Goal: Task Accomplishment & Management: Use online tool/utility

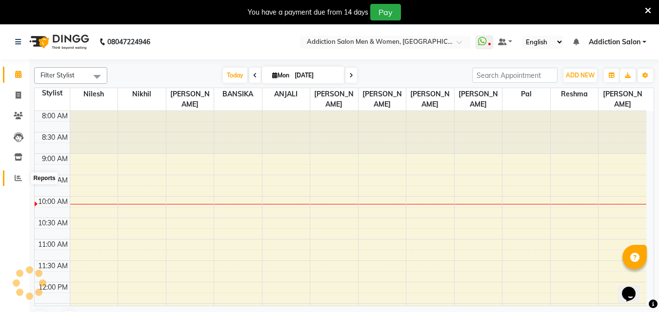
click at [15, 183] on span at bounding box center [18, 178] width 17 height 11
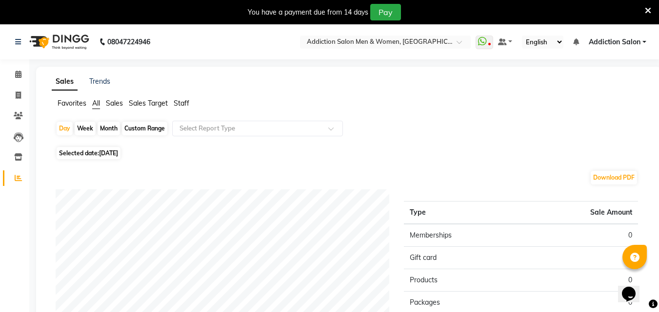
click at [180, 104] on span "Staff" at bounding box center [182, 103] width 16 height 9
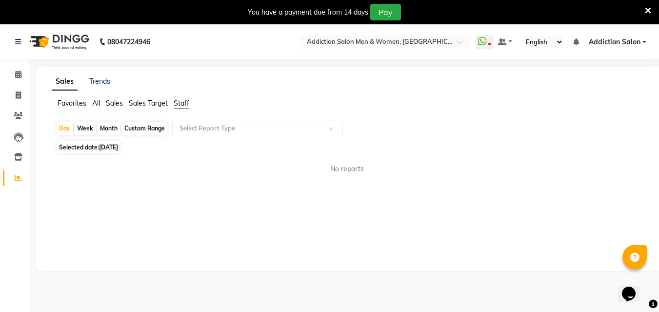
click at [118, 149] on span "[DATE]" at bounding box center [108, 147] width 19 height 7
select select "9"
select select "2025"
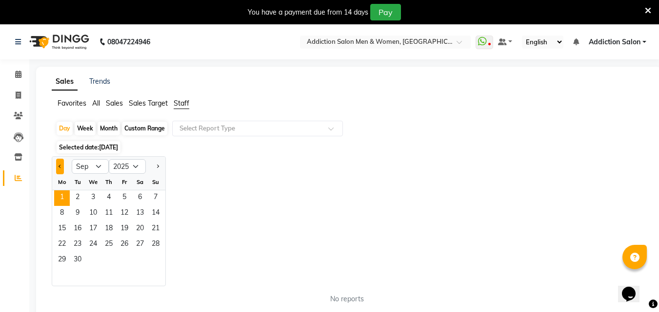
click at [62, 167] on button "Previous month" at bounding box center [60, 167] width 8 height 16
select select "8"
click at [121, 196] on span "1" at bounding box center [125, 199] width 16 height 16
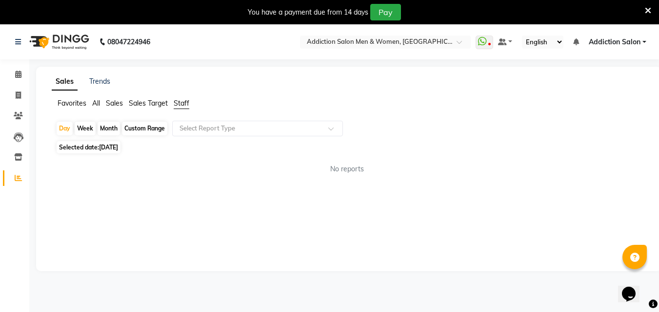
click at [136, 129] on div "Custom Range" at bounding box center [144, 129] width 45 height 14
select select "8"
select select "2025"
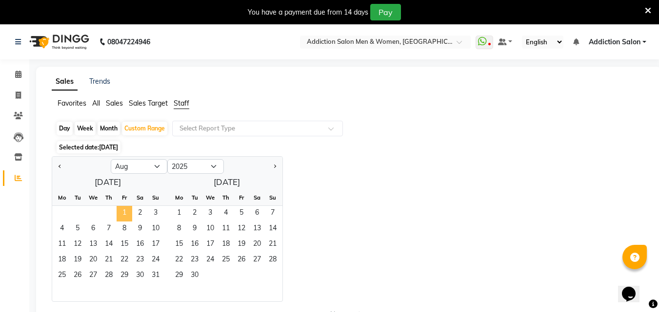
click at [123, 214] on span "1" at bounding box center [125, 214] width 16 height 16
click at [156, 273] on span "31" at bounding box center [156, 277] width 16 height 16
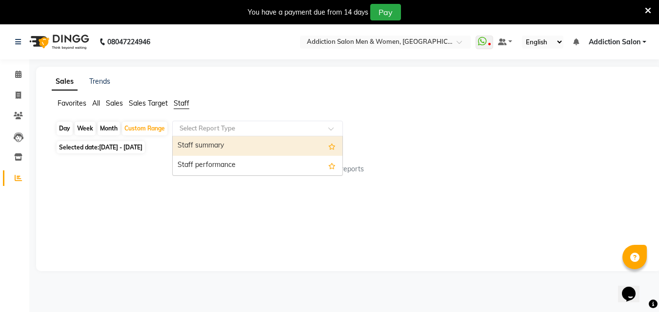
click at [202, 128] on input "text" at bounding box center [247, 129] width 140 height 10
click at [217, 150] on div "Staff summary" at bounding box center [258, 145] width 170 height 19
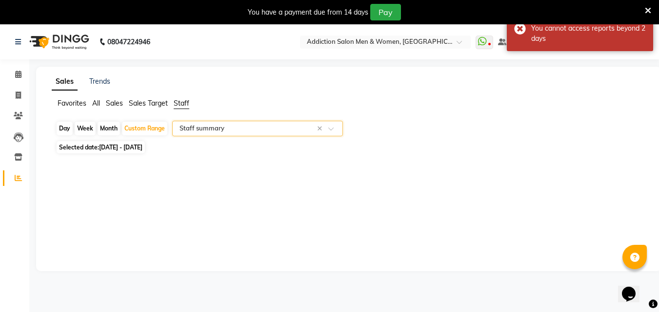
click at [257, 129] on input "text" at bounding box center [247, 129] width 140 height 10
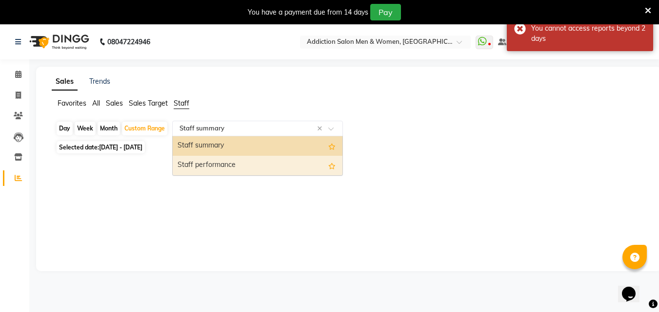
click at [256, 163] on div "Staff performance" at bounding box center [258, 165] width 170 height 19
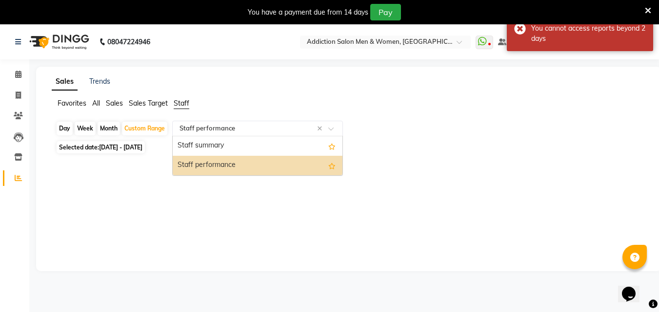
click at [315, 129] on input "text" at bounding box center [247, 129] width 140 height 10
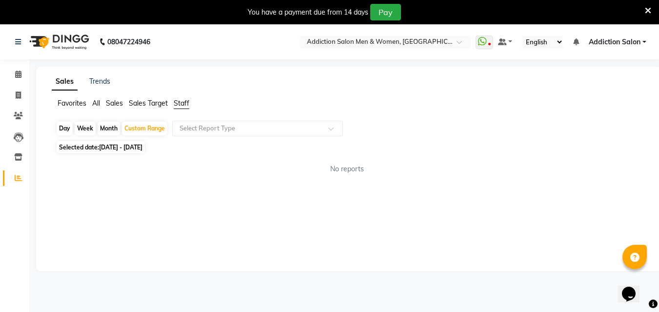
click at [145, 104] on span "Sales Target" at bounding box center [148, 103] width 39 height 9
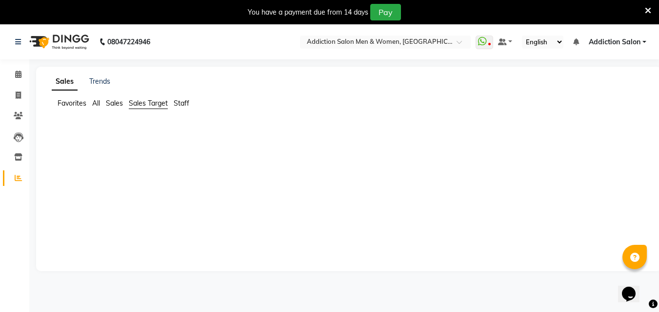
click at [113, 100] on span "Sales" at bounding box center [114, 103] width 17 height 9
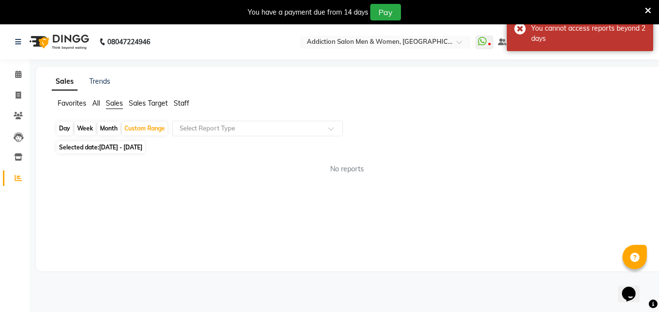
click at [92, 101] on span "All" at bounding box center [96, 103] width 8 height 9
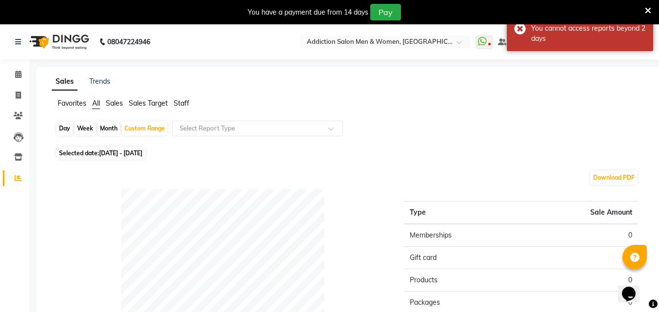
click at [55, 106] on ul "Favorites All Sales Sales Target Staff" at bounding box center [349, 103] width 594 height 11
click at [61, 107] on span "Favorites" at bounding box center [72, 103] width 29 height 9
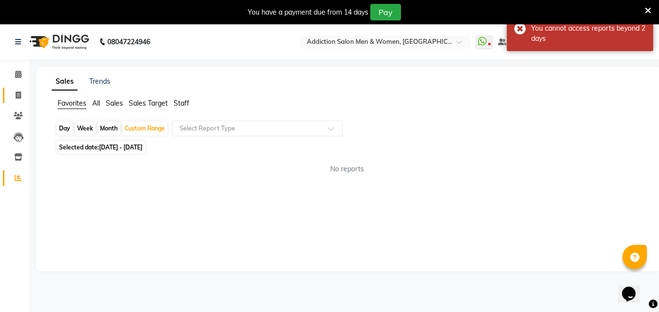
click at [9, 97] on link "Invoice" at bounding box center [14, 96] width 23 height 16
select select "service"
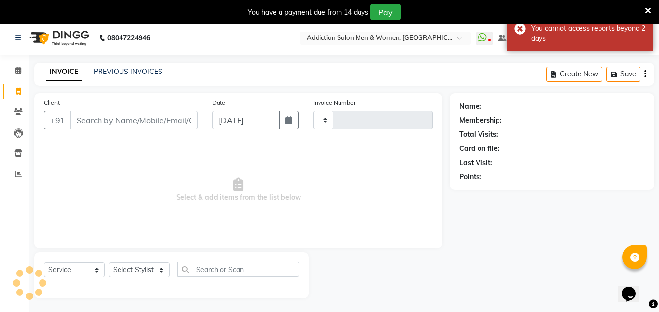
type input "3758"
select select "6595"
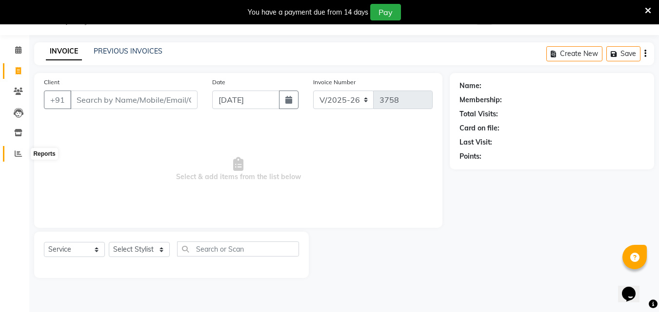
click at [19, 156] on icon at bounding box center [18, 153] width 7 height 7
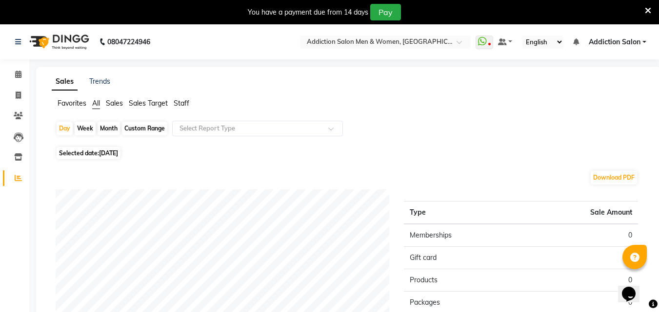
click at [151, 104] on span "Sales Target" at bounding box center [148, 103] width 39 height 9
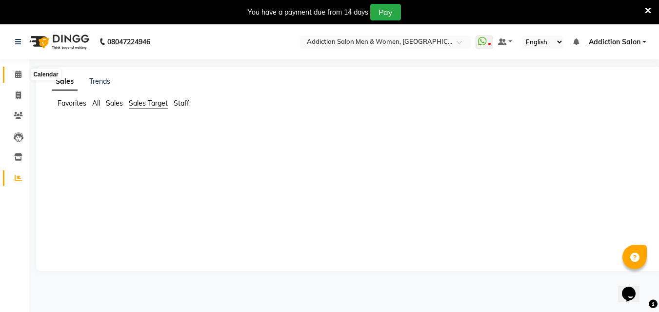
click at [17, 78] on icon at bounding box center [18, 74] width 6 height 7
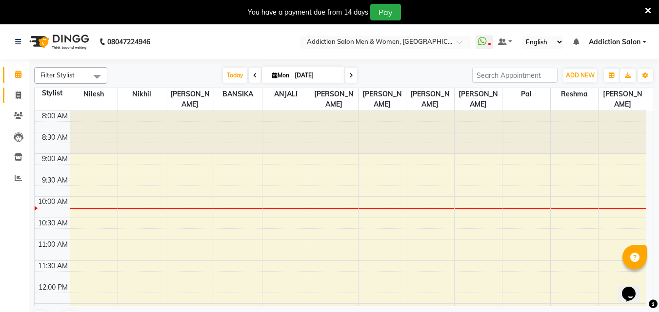
click at [18, 103] on link "Invoice" at bounding box center [14, 96] width 23 height 16
select select "service"
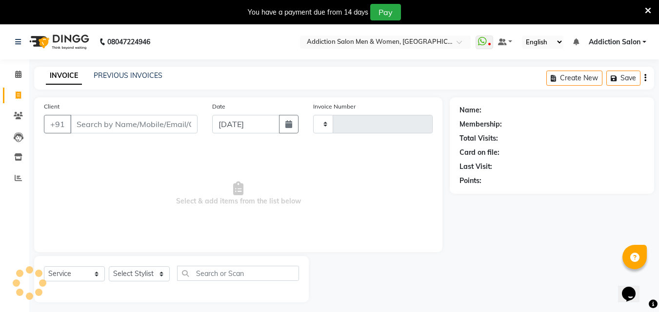
type input "3758"
select select "6595"
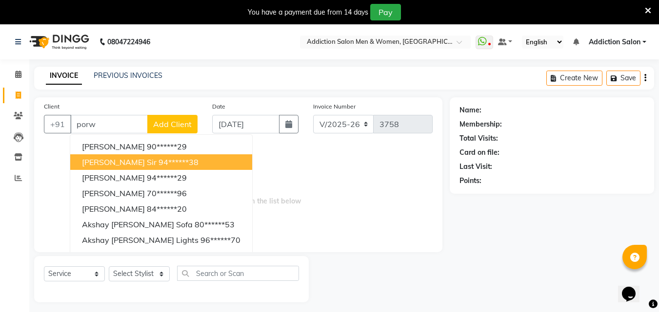
click at [81, 159] on button "[PERSON_NAME] sir 94******38" at bounding box center [161, 163] width 182 height 16
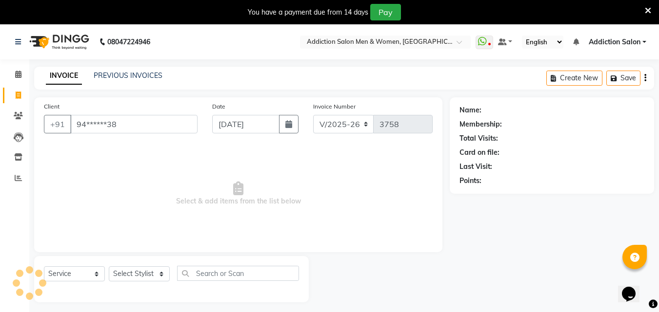
type input "94******38"
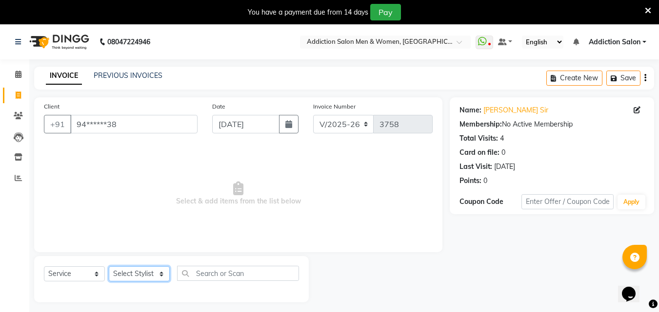
click at [113, 276] on select "Select Stylist Addiction Salon ANJALI BANSIKA [PERSON_NAME] [PERSON_NAME] [PERS…" at bounding box center [139, 274] width 61 height 15
select select "89379"
click at [109, 267] on select "Select Stylist Addiction Salon ANJALI BANSIKA [PERSON_NAME] [PERSON_NAME] [PERS…" at bounding box center [139, 274] width 61 height 15
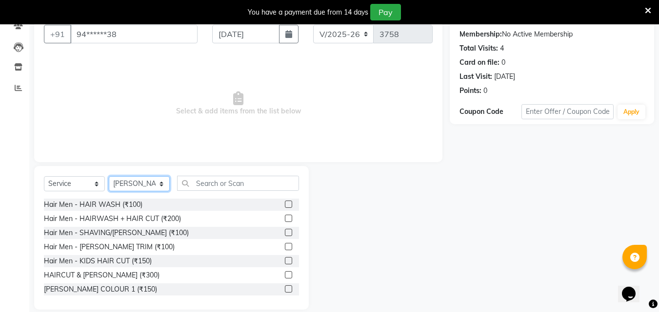
scroll to position [97, 0]
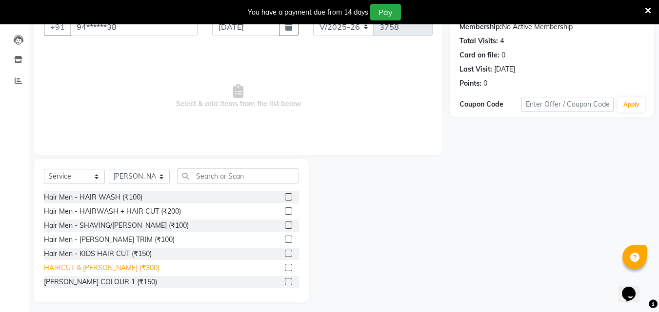
click at [125, 267] on div "HAIRCUT & [PERSON_NAME] (₹300)" at bounding box center [102, 268] width 116 height 10
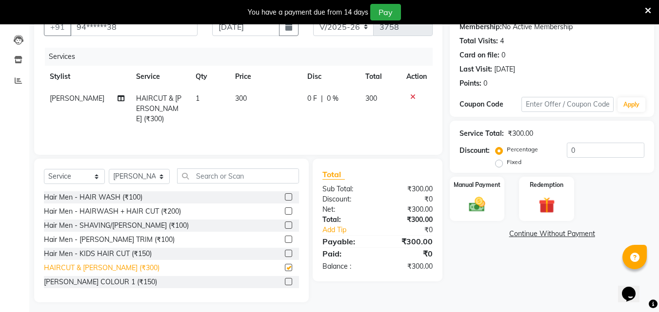
checkbox input "false"
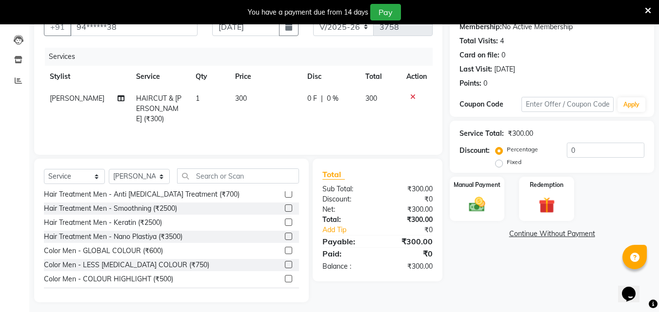
scroll to position [244, 0]
click at [128, 252] on div "Color Men - GLOBAL COLOUR (₹600)" at bounding box center [103, 251] width 119 height 10
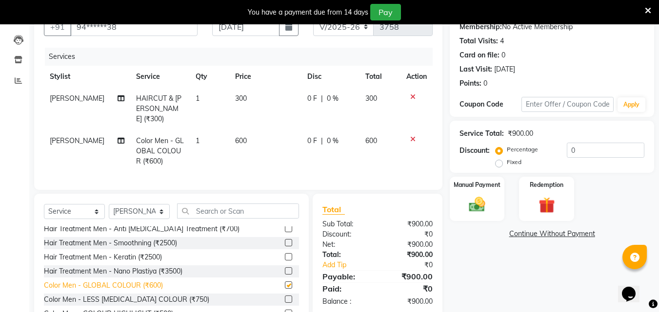
checkbox input "false"
click at [474, 204] on img at bounding box center [476, 204] width 27 height 19
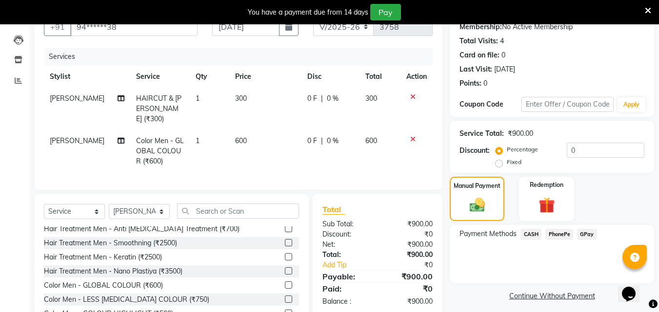
click at [537, 232] on span "CASH" at bounding box center [530, 234] width 21 height 11
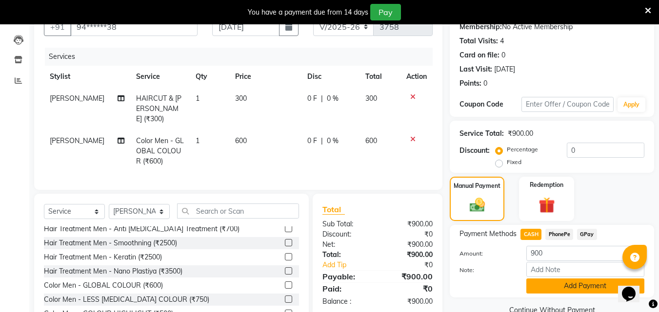
click at [551, 282] on button "Add Payment" at bounding box center [585, 286] width 118 height 15
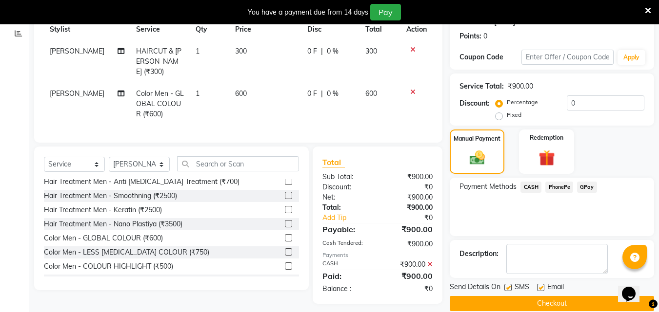
scroll to position [158, 0]
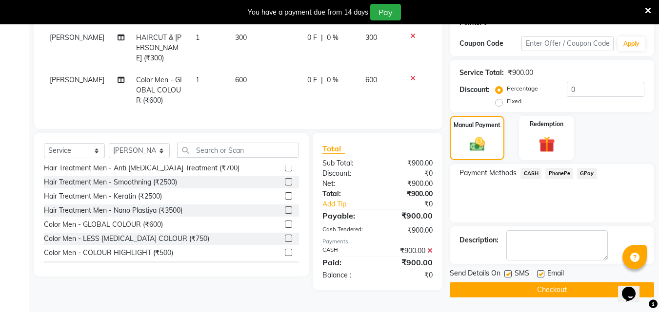
click at [523, 288] on button "Checkout" at bounding box center [551, 290] width 204 height 15
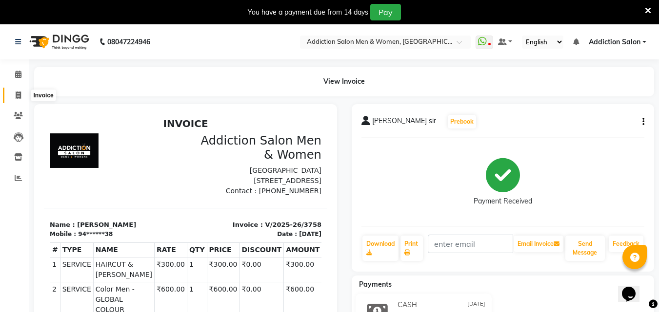
click at [19, 90] on span at bounding box center [18, 95] width 17 height 11
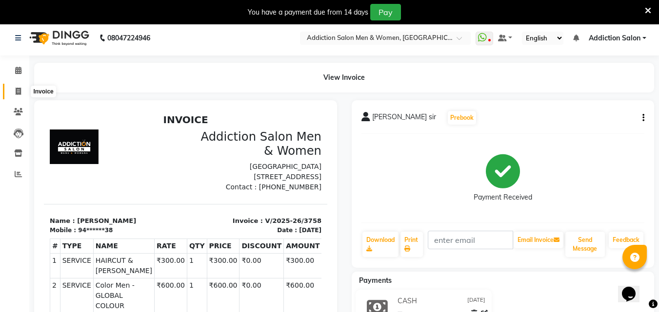
select select "service"
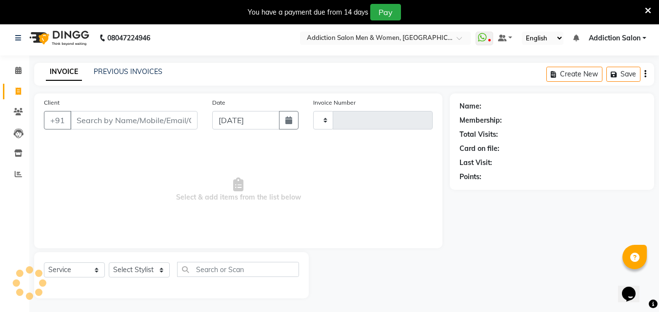
scroll to position [24, 0]
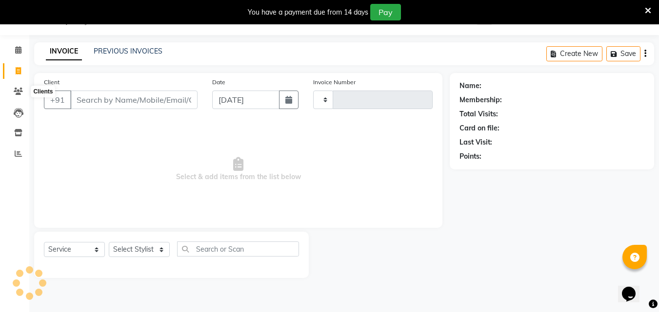
type input "3759"
select select "6595"
